Goal: Entertainment & Leisure: Consume media (video, audio)

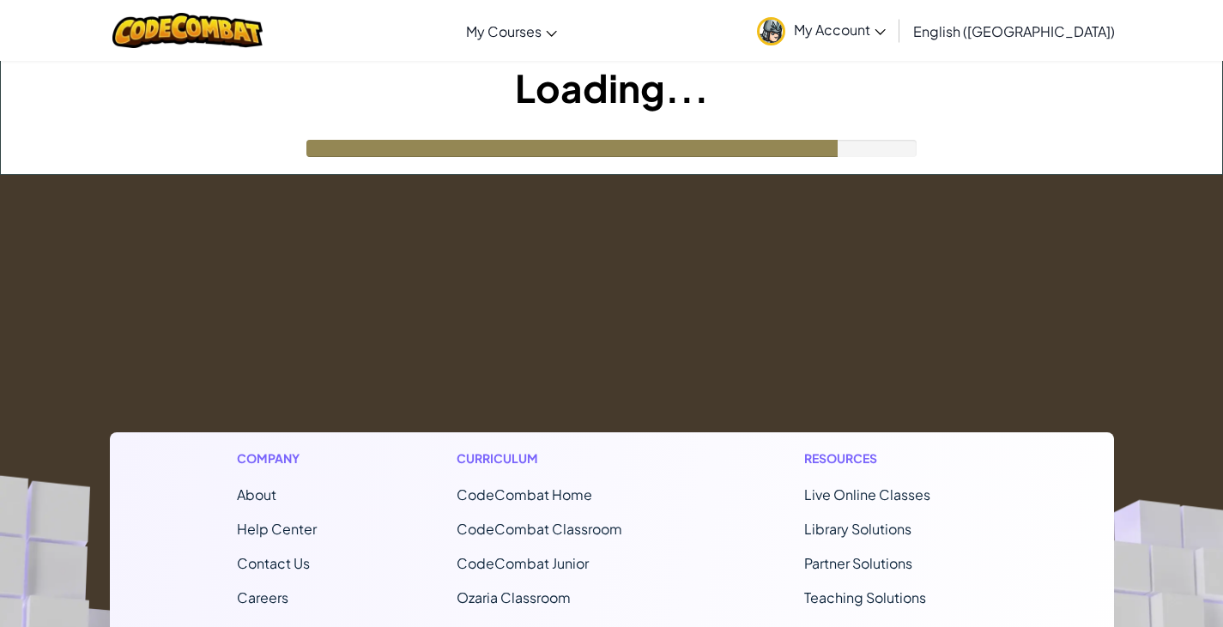
click at [864, 150] on div at bounding box center [611, 148] width 611 height 17
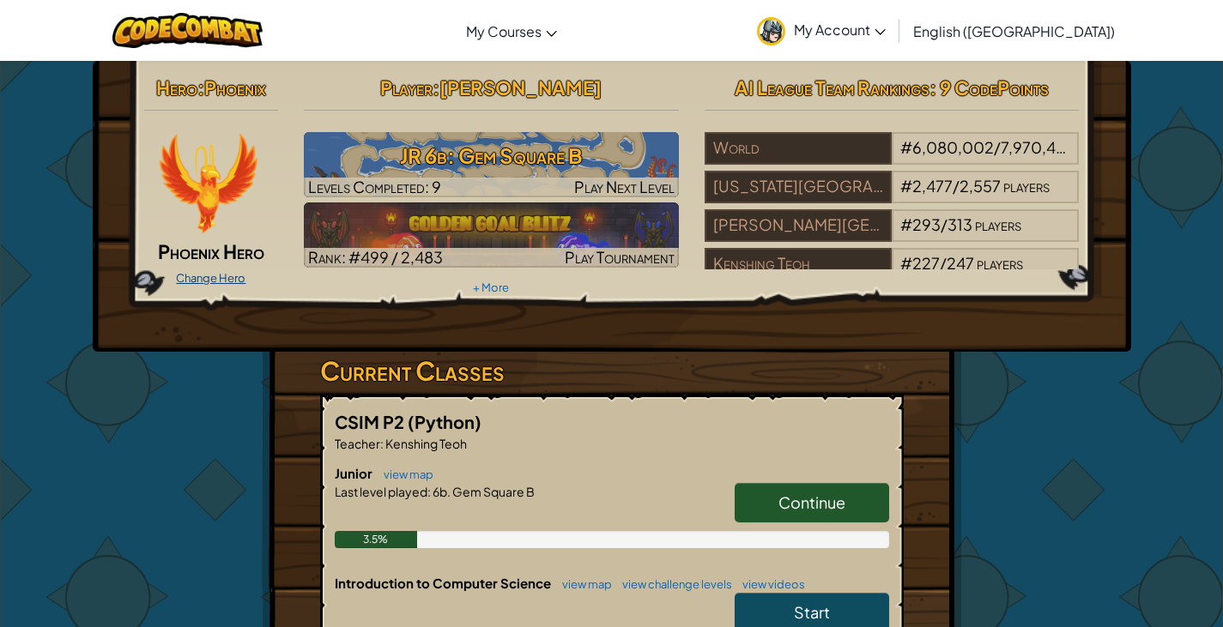
click at [212, 274] on link "Change Hero" at bounding box center [210, 278] width 69 height 14
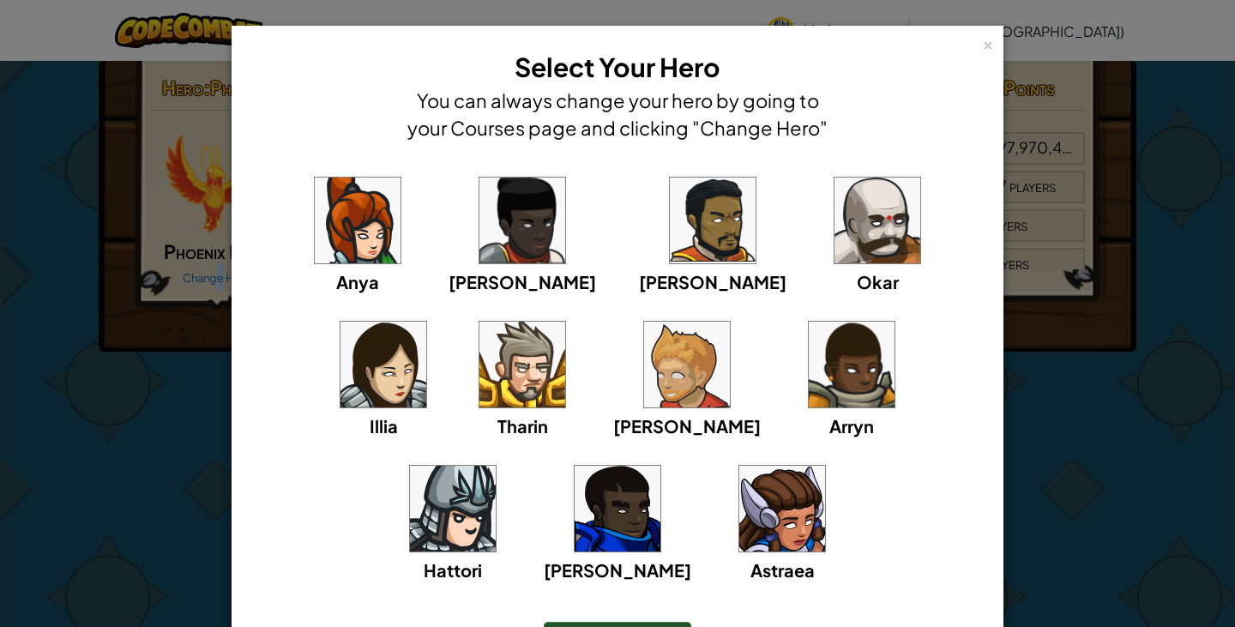
click at [496, 466] on img at bounding box center [453, 509] width 86 height 86
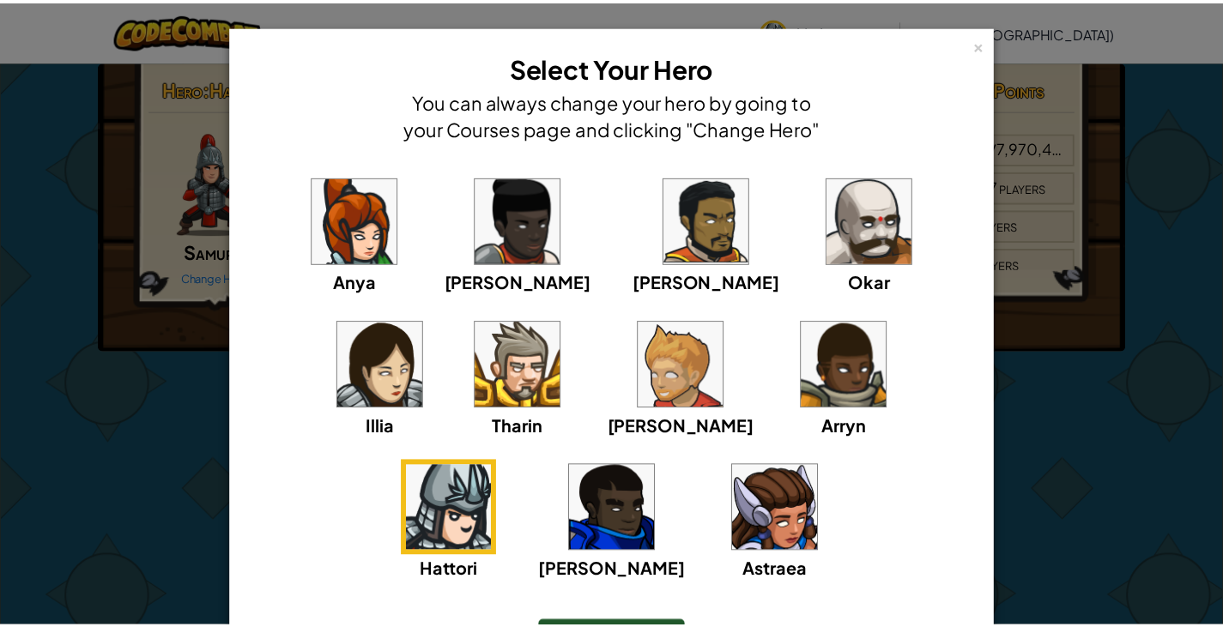
scroll to position [112, 0]
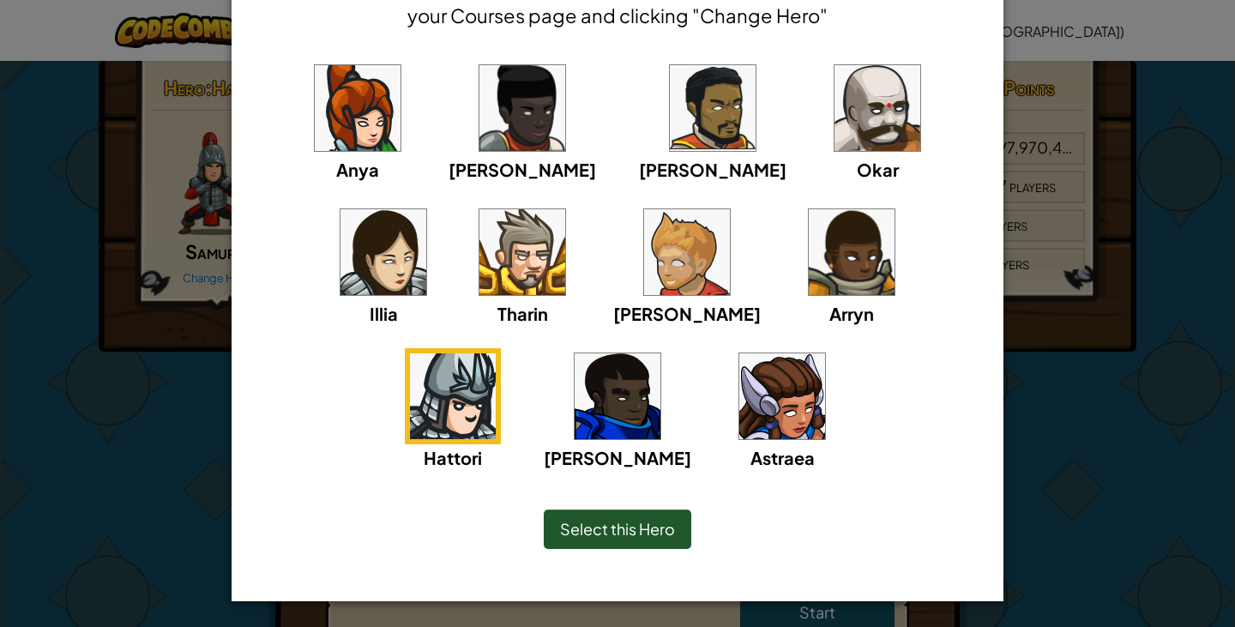
click at [630, 522] on span "Select this Hero" at bounding box center [617, 529] width 115 height 20
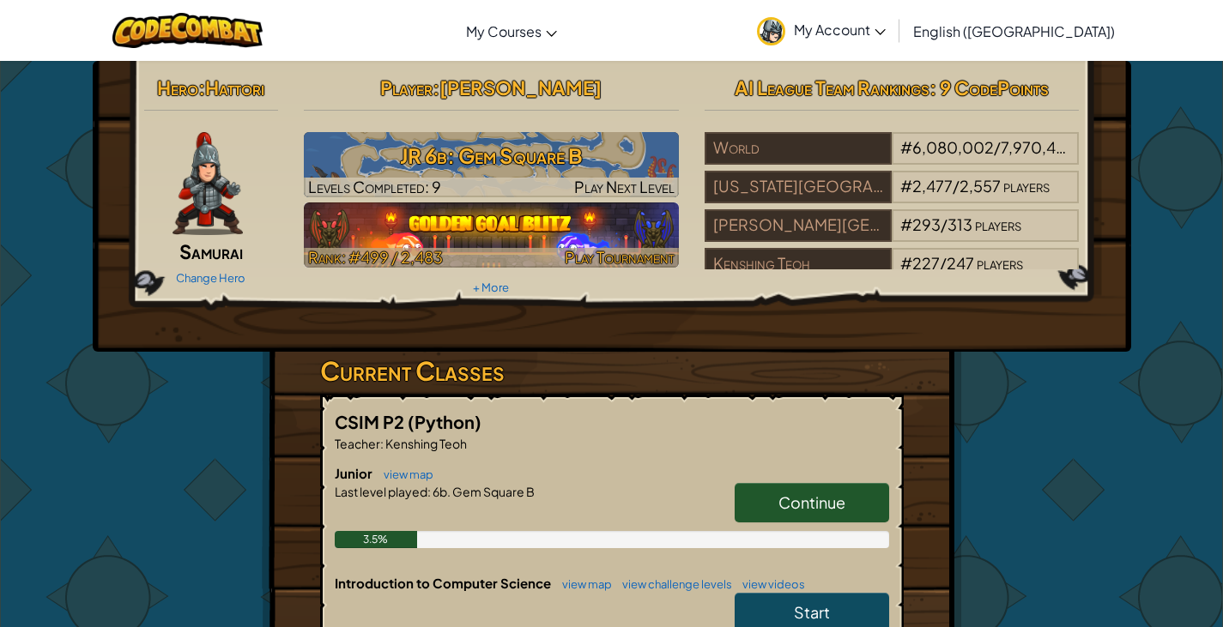
click at [535, 233] on img at bounding box center [491, 234] width 375 height 65
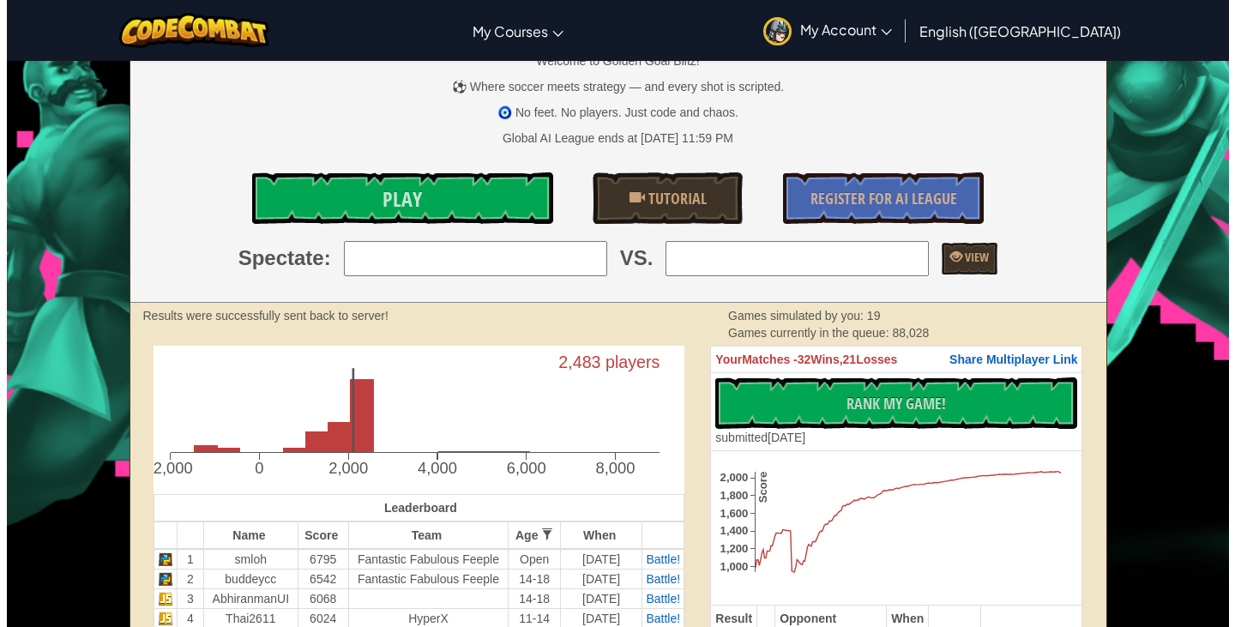
scroll to position [257, 0]
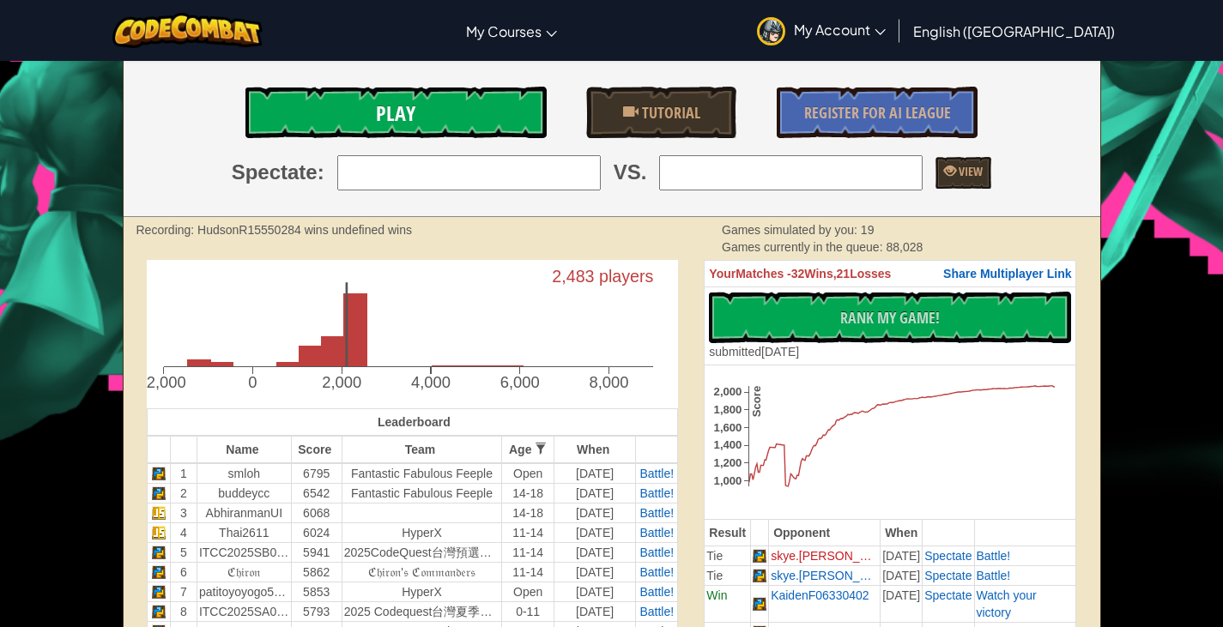
click at [358, 119] on link "Play" at bounding box center [395, 112] width 300 height 51
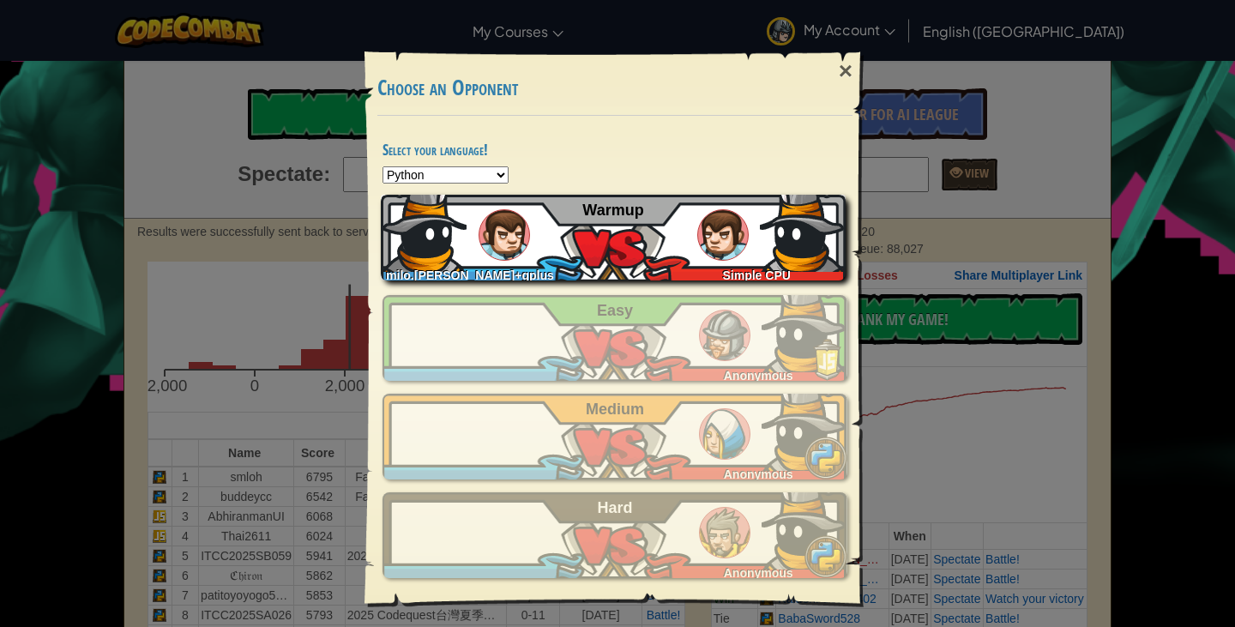
click at [583, 259] on div "milo.[PERSON_NAME]+gplus Simple CPU Warmup" at bounding box center [613, 238] width 465 height 86
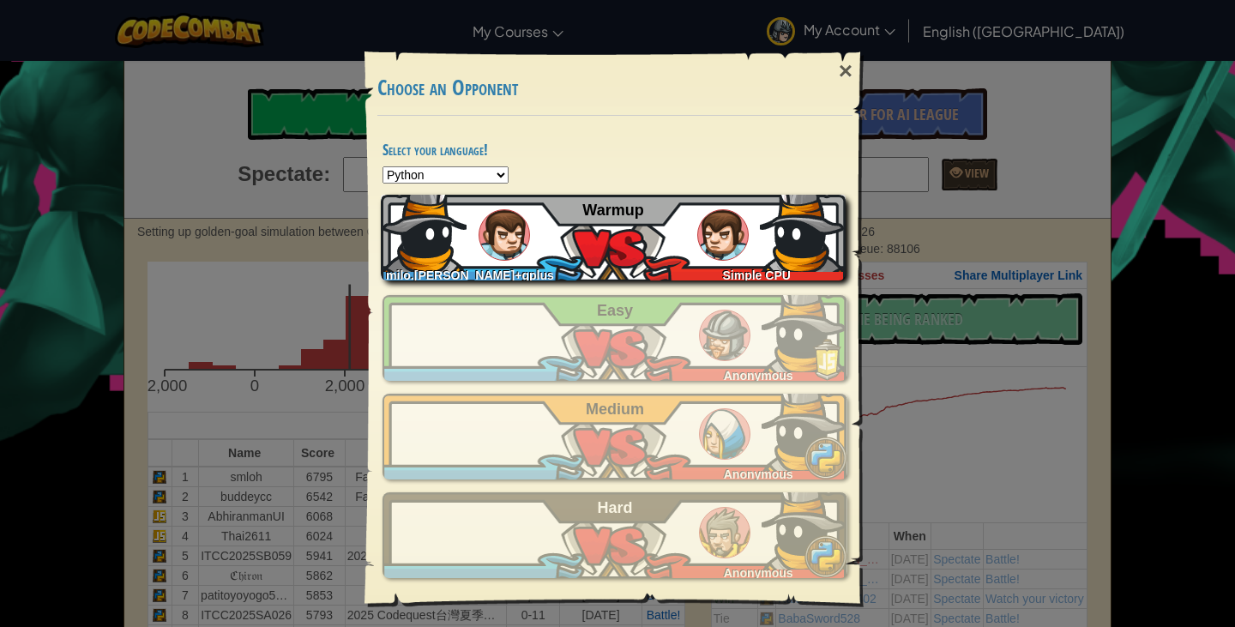
click at [673, 254] on div "milo.[PERSON_NAME]+gplus Simple CPU Warmup" at bounding box center [613, 238] width 465 height 86
click at [740, 239] on img at bounding box center [723, 234] width 51 height 51
